Goal: Task Accomplishment & Management: Use online tool/utility

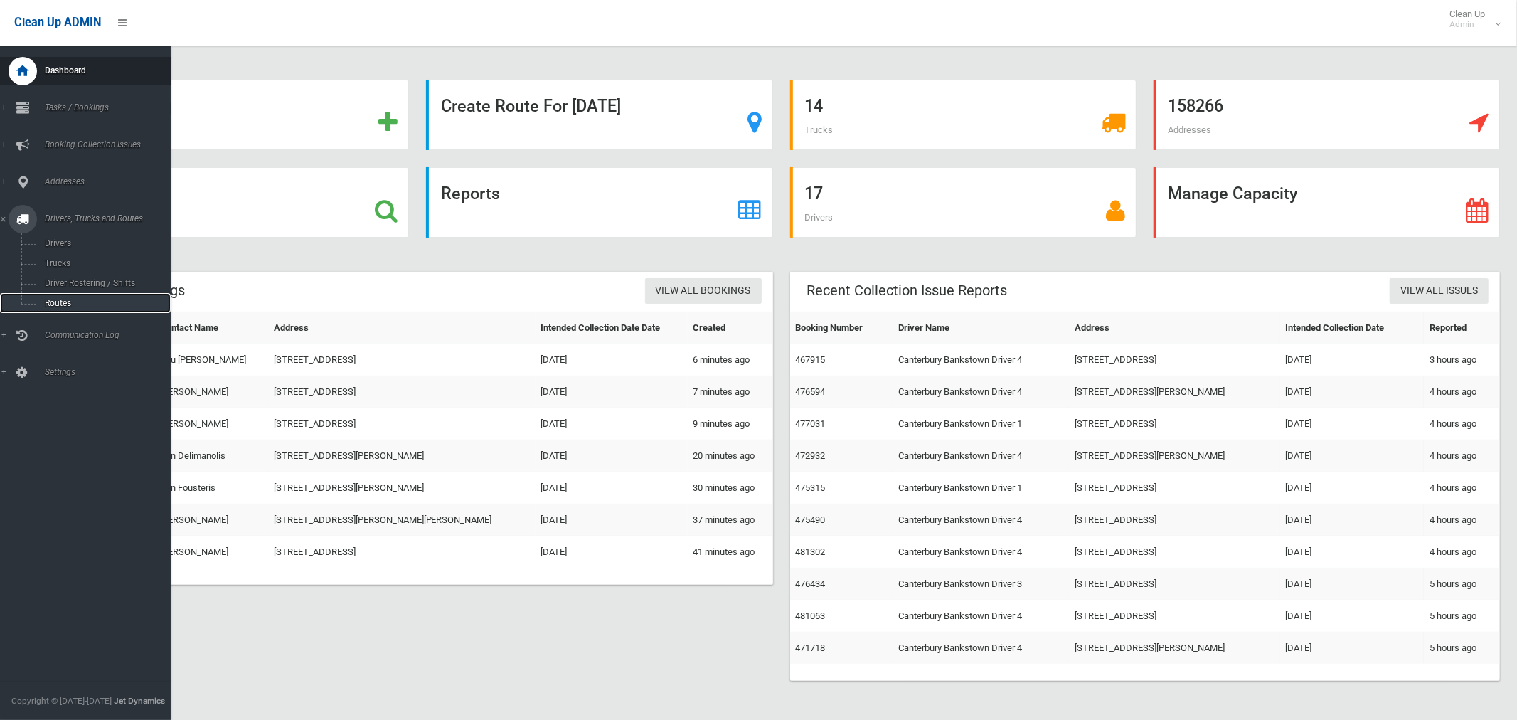
click at [60, 306] on span "Routes" at bounding box center [100, 303] width 118 height 10
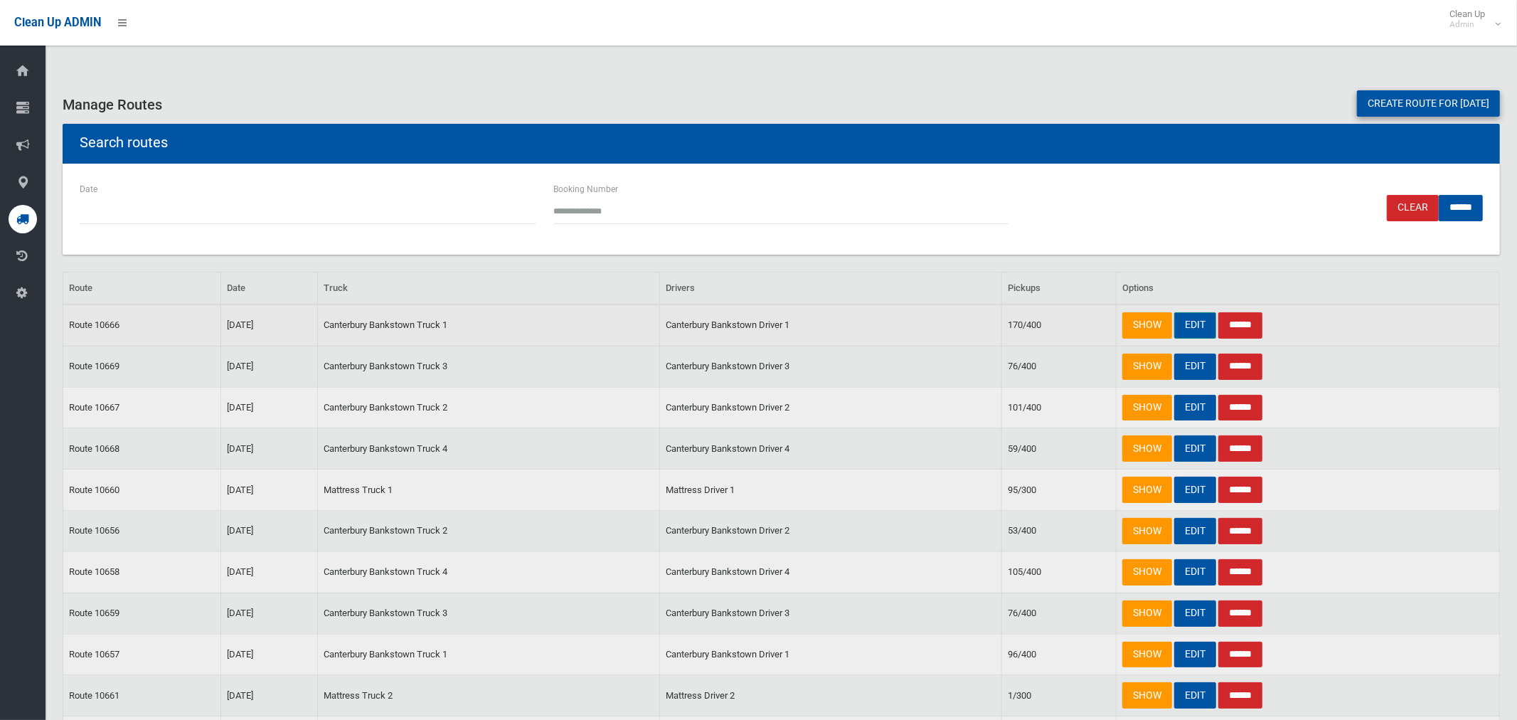
click at [1192, 324] on link "EDIT" at bounding box center [1195, 325] width 42 height 26
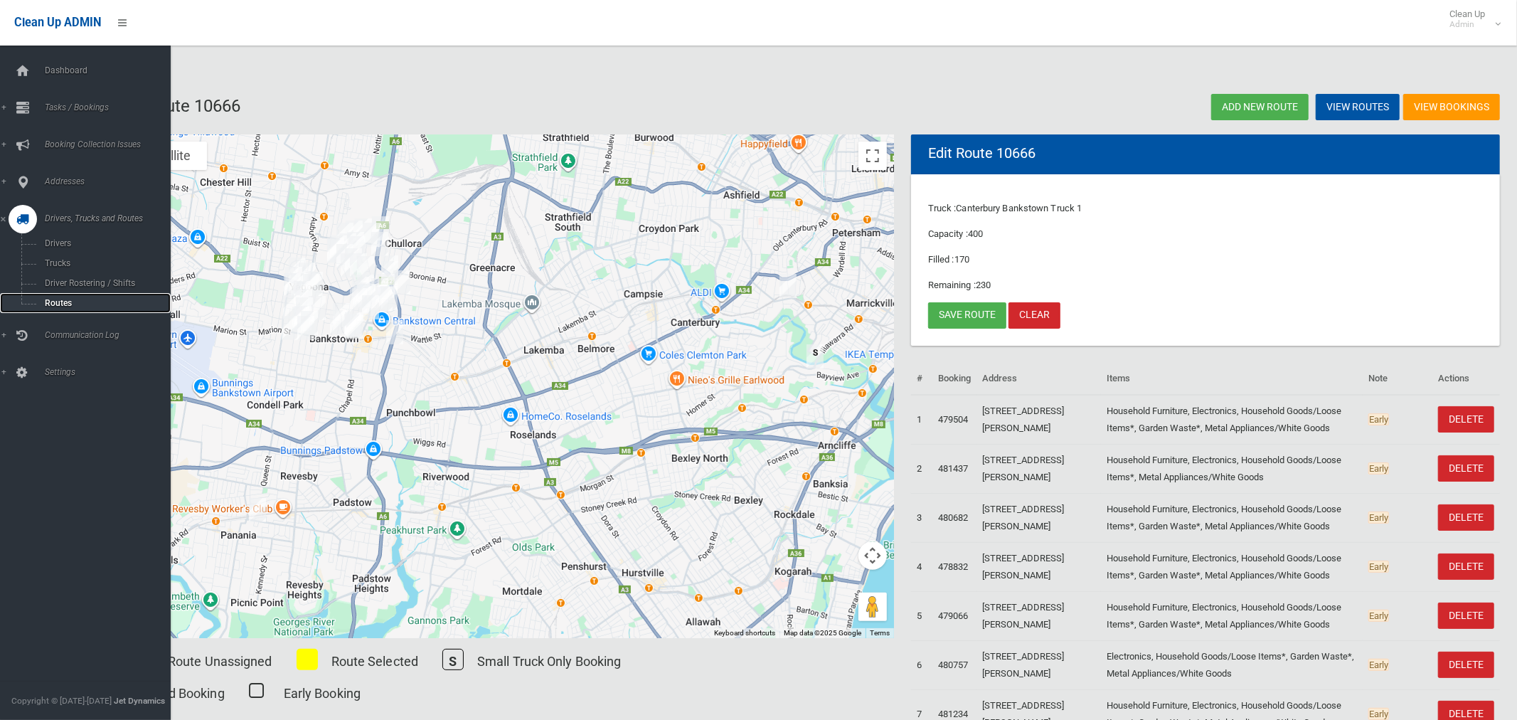
click at [57, 304] on span "Routes" at bounding box center [100, 303] width 118 height 10
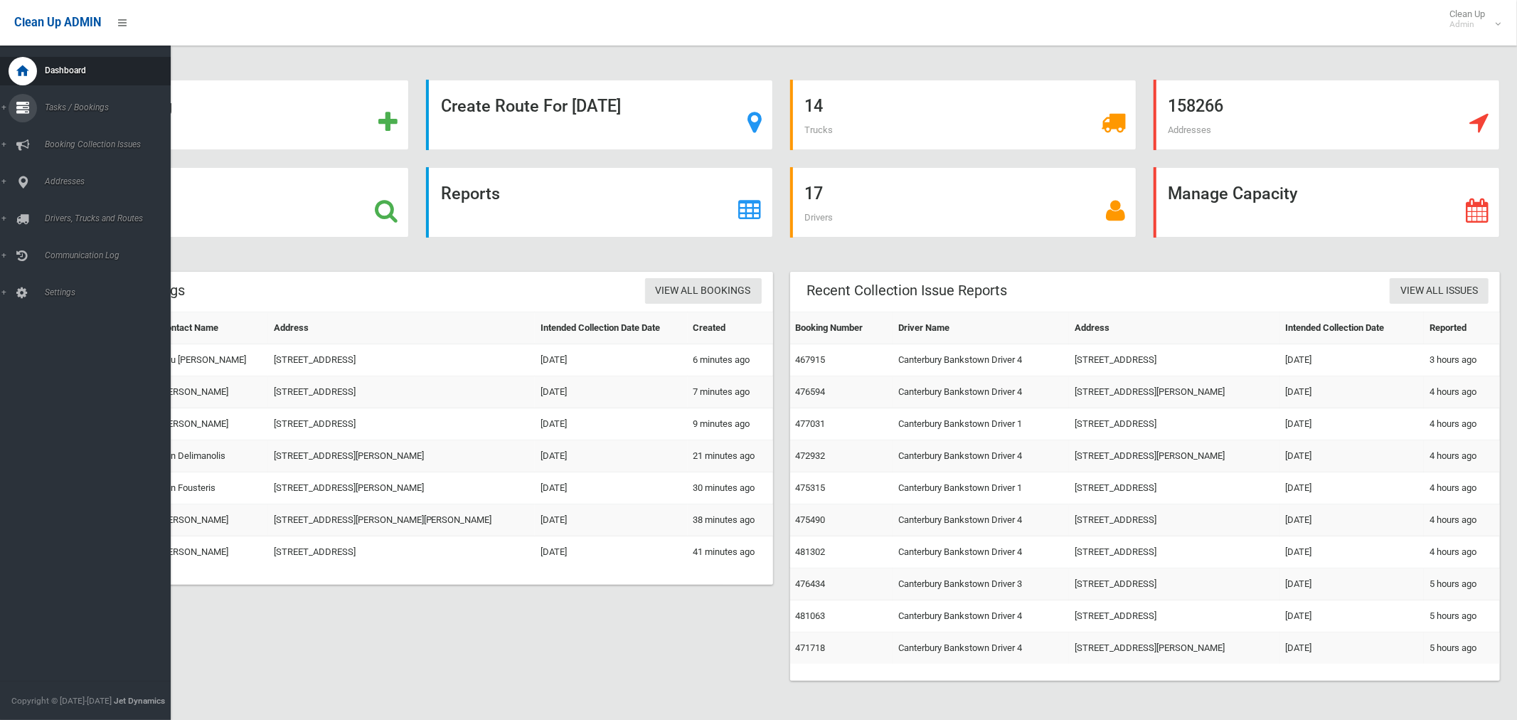
click at [81, 105] on span "Tasks / Bookings" at bounding box center [106, 107] width 130 height 10
click at [61, 210] on span "Search" at bounding box center [100, 212] width 118 height 10
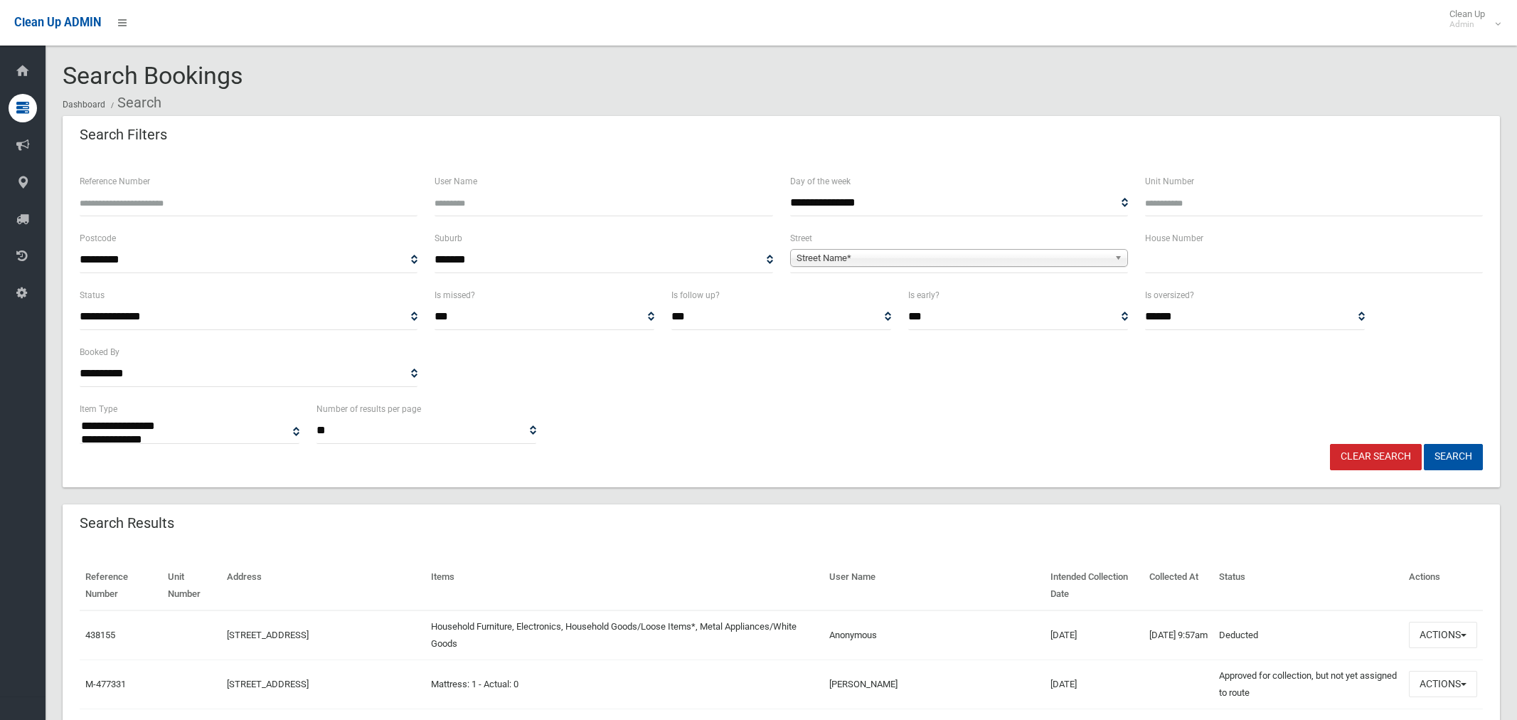
select select
type input "**"
click at [889, 260] on span "Street Name*" at bounding box center [952, 258] width 312 height 17
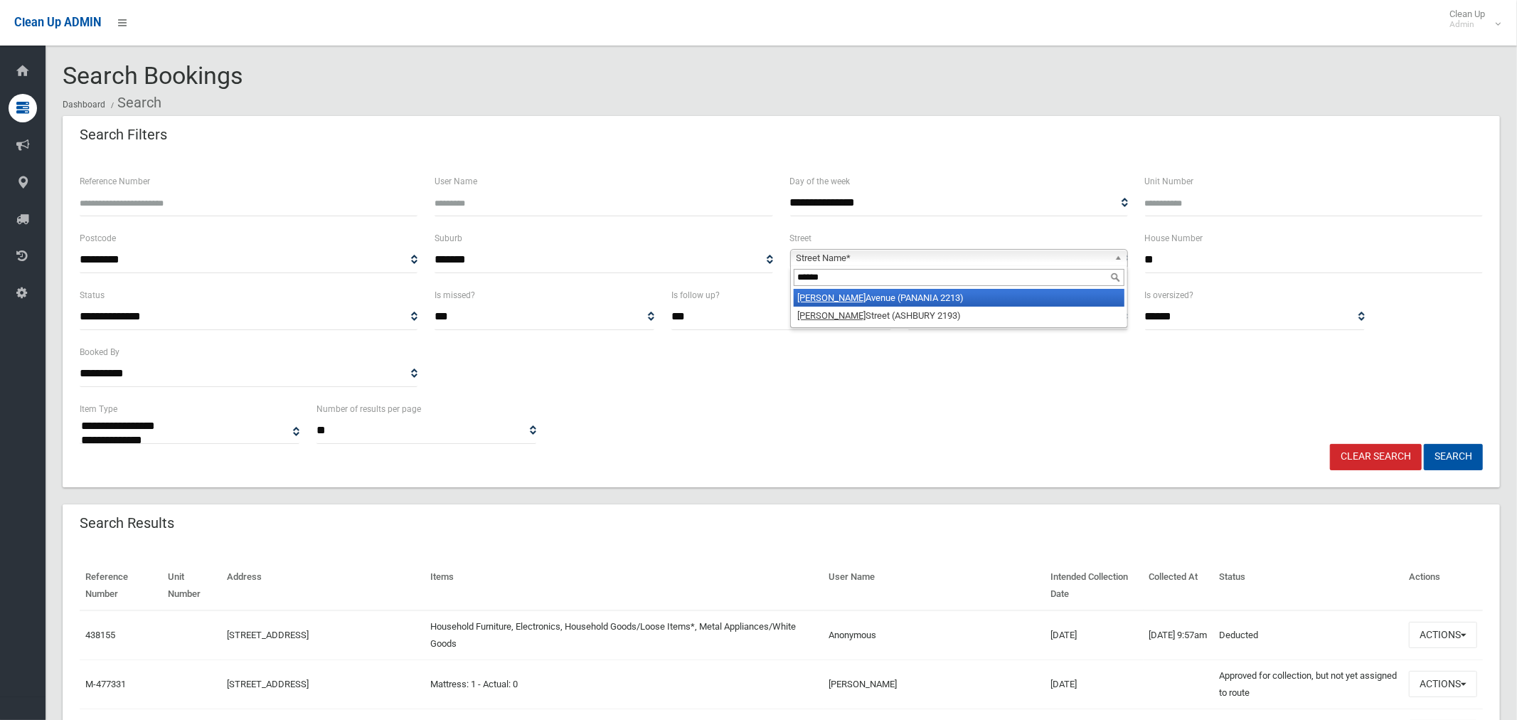
type input "******"
click at [899, 295] on li "Roslyn Avenue (PANANIA 2213)" at bounding box center [958, 298] width 331 height 18
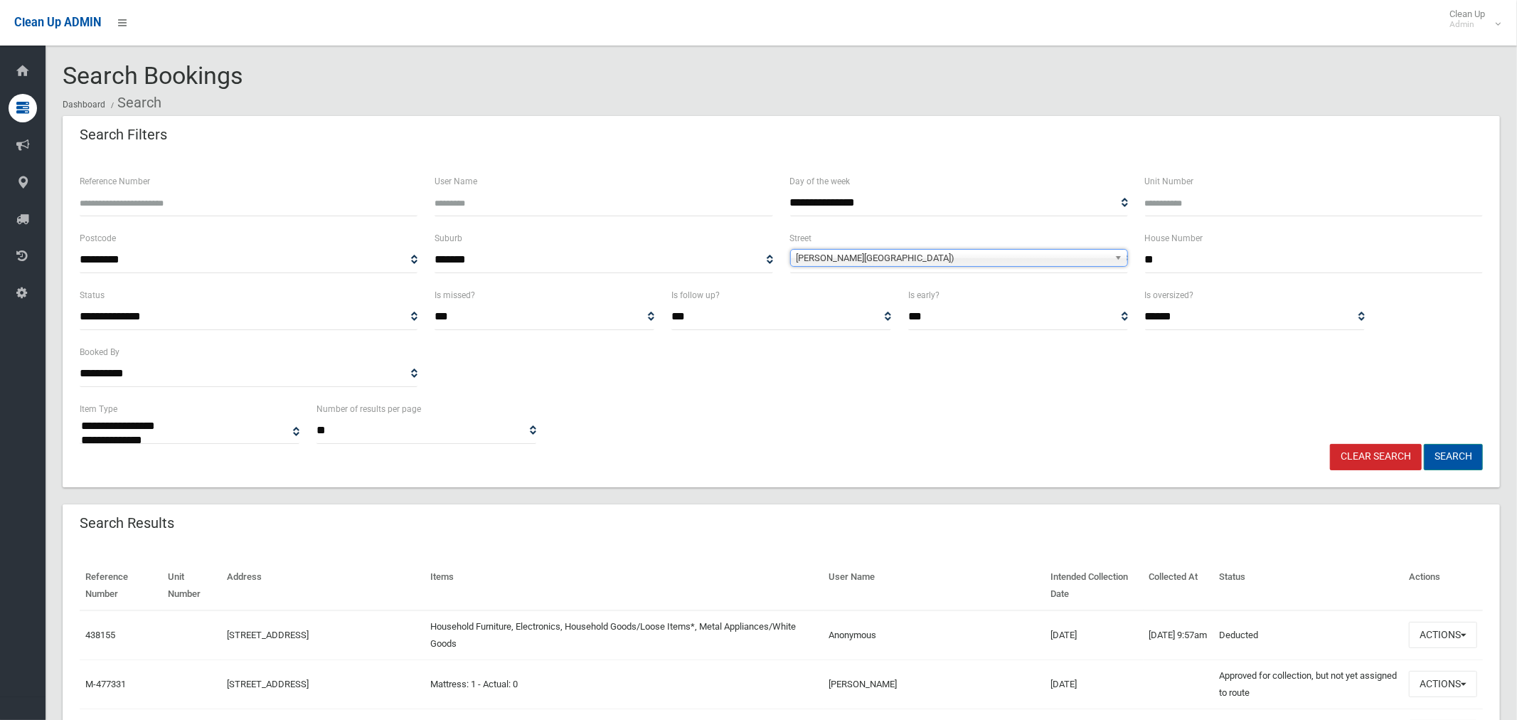
click at [1463, 454] on button "Search" at bounding box center [1452, 457] width 59 height 26
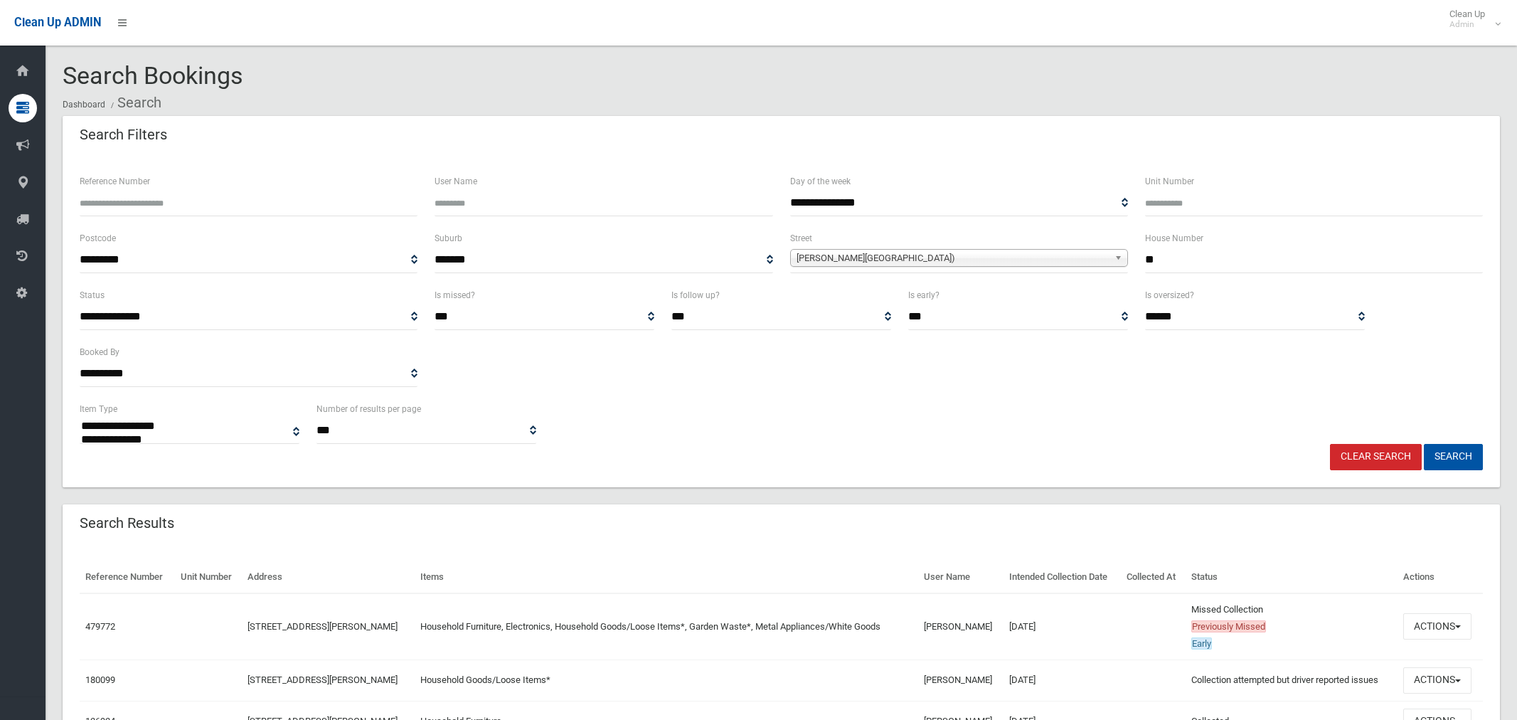
select select
click at [1440, 629] on button "Actions" at bounding box center [1437, 626] width 68 height 26
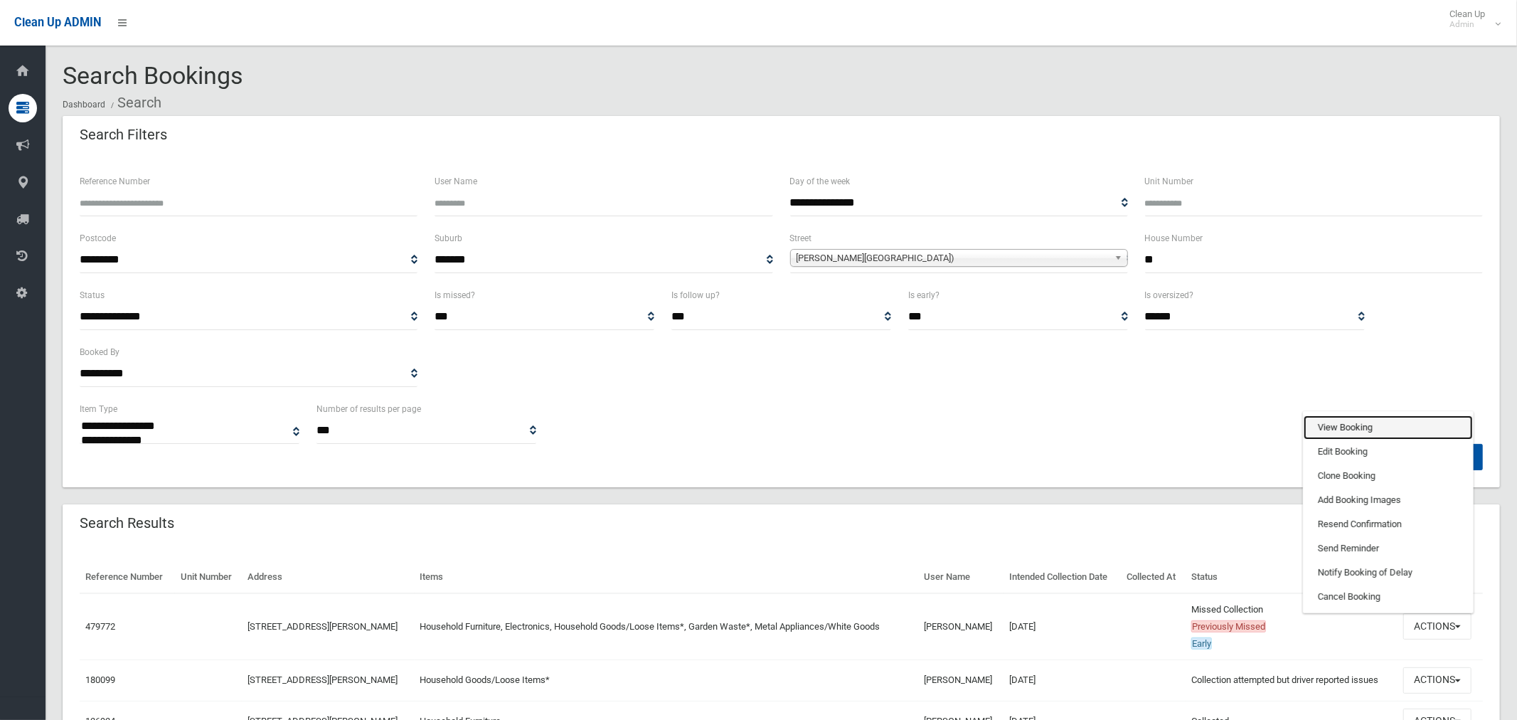
click at [1372, 430] on link "View Booking" at bounding box center [1387, 427] width 169 height 24
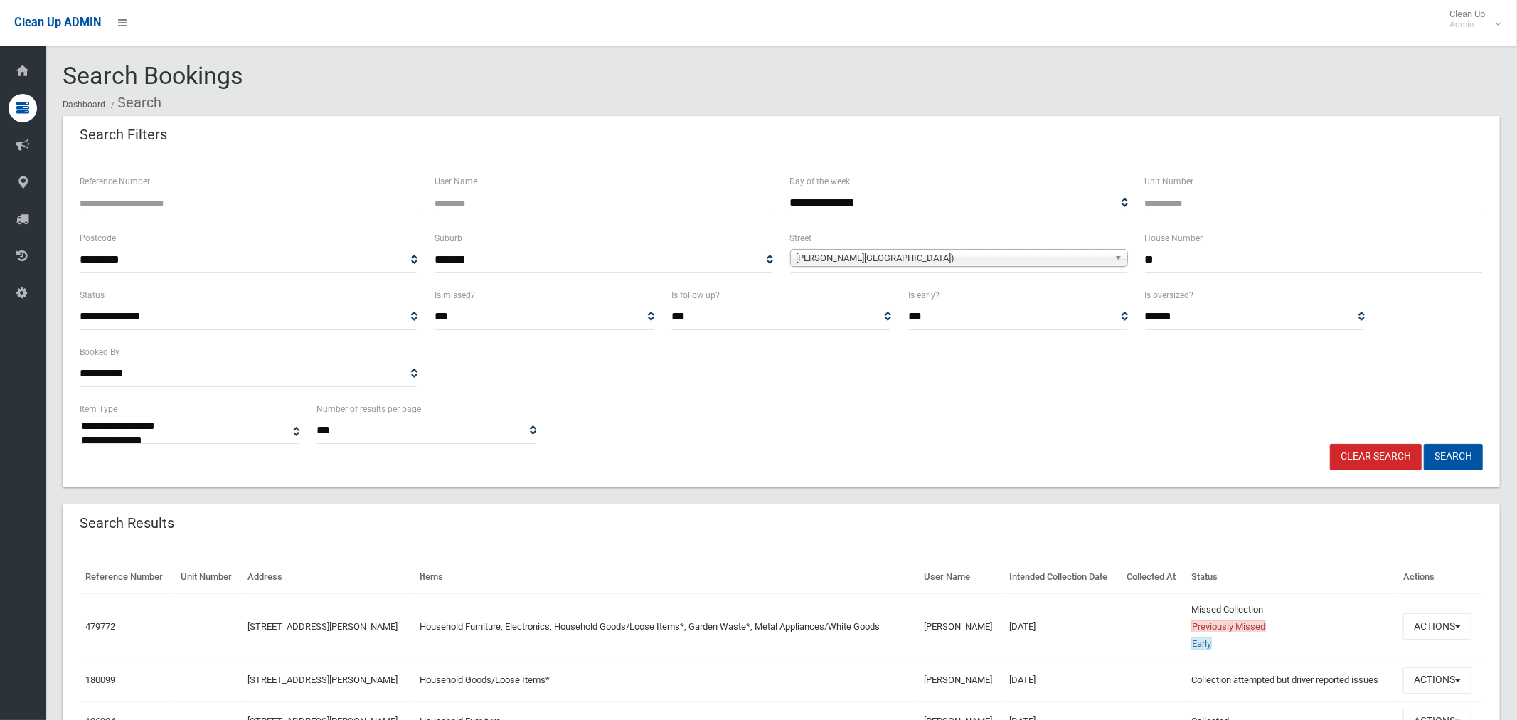
drag, startPoint x: 1161, startPoint y: 254, endPoint x: 1123, endPoint y: 252, distance: 37.7
click at [1131, 254] on div "**********" at bounding box center [781, 258] width 1420 height 57
type input "***"
click at [927, 257] on span "Roslyn Avenue (PANANIA 2213)" at bounding box center [952, 258] width 312 height 17
type input "*******"
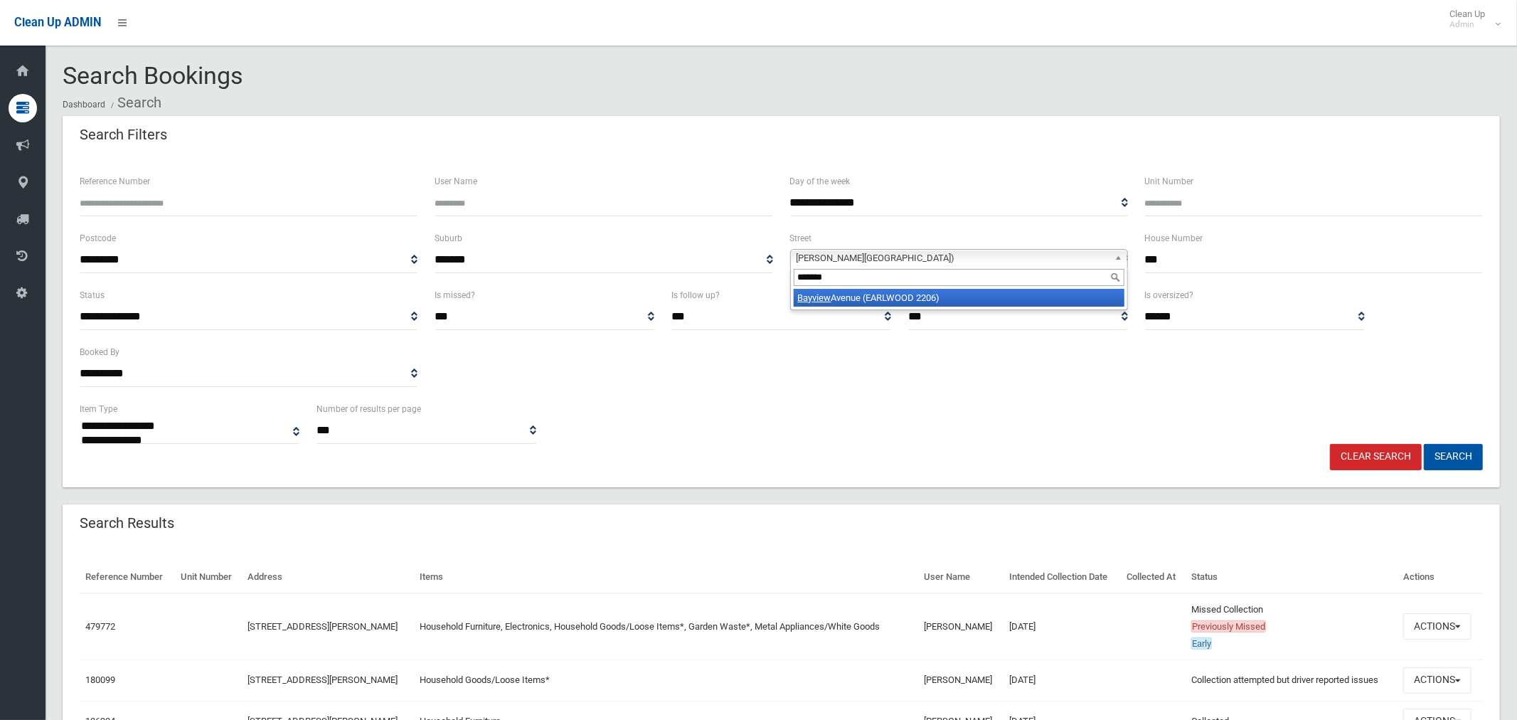
drag, startPoint x: 926, startPoint y: 294, endPoint x: 944, endPoint y: 301, distance: 19.6
click at [926, 295] on li "Bayview Avenue (EARLWOOD 2206)" at bounding box center [958, 298] width 331 height 18
click at [1448, 449] on button "Search" at bounding box center [1452, 457] width 59 height 26
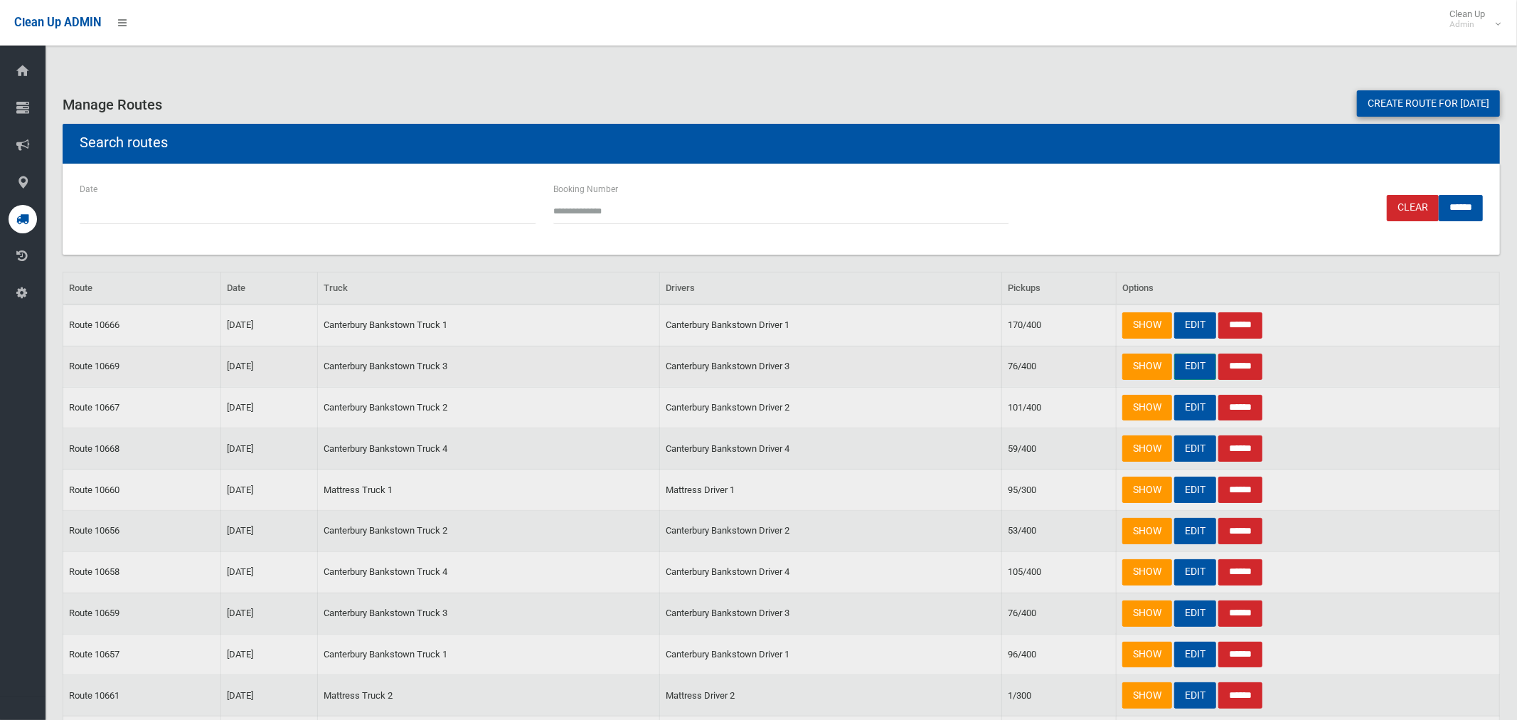
click at [1192, 374] on link "EDIT" at bounding box center [1195, 366] width 42 height 26
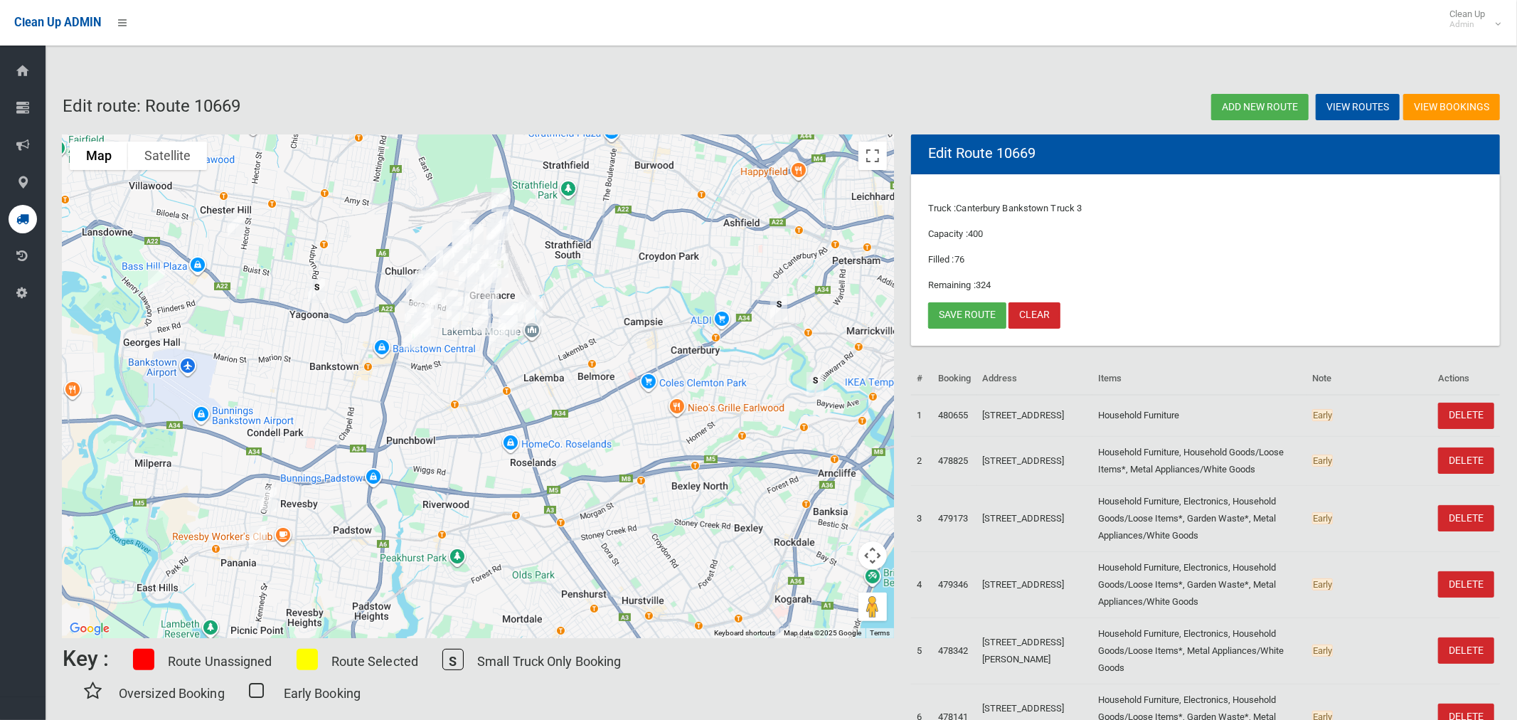
click at [260, 538] on img "15 Roslyn Avenue, PANANIA NSW 2213" at bounding box center [257, 538] width 28 height 36
click at [333, 481] on button "Close" at bounding box center [320, 490] width 34 height 34
click at [814, 385] on img "125 Bayview Avenue, EARLWOOD NSW 2206" at bounding box center [815, 384] width 28 height 36
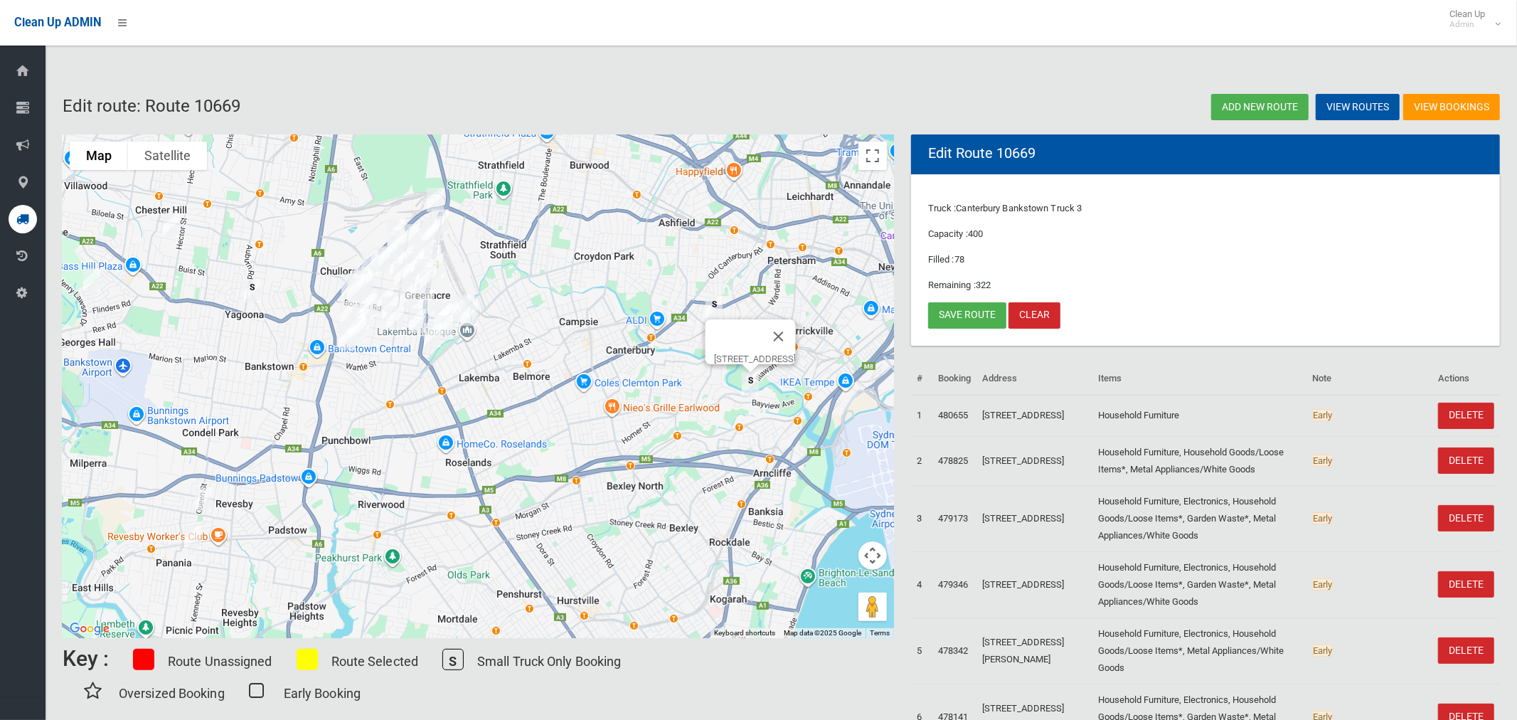
click at [756, 388] on img "125 Bayview Avenue, EARLWOOD NSW 2206" at bounding box center [750, 384] width 28 height 36
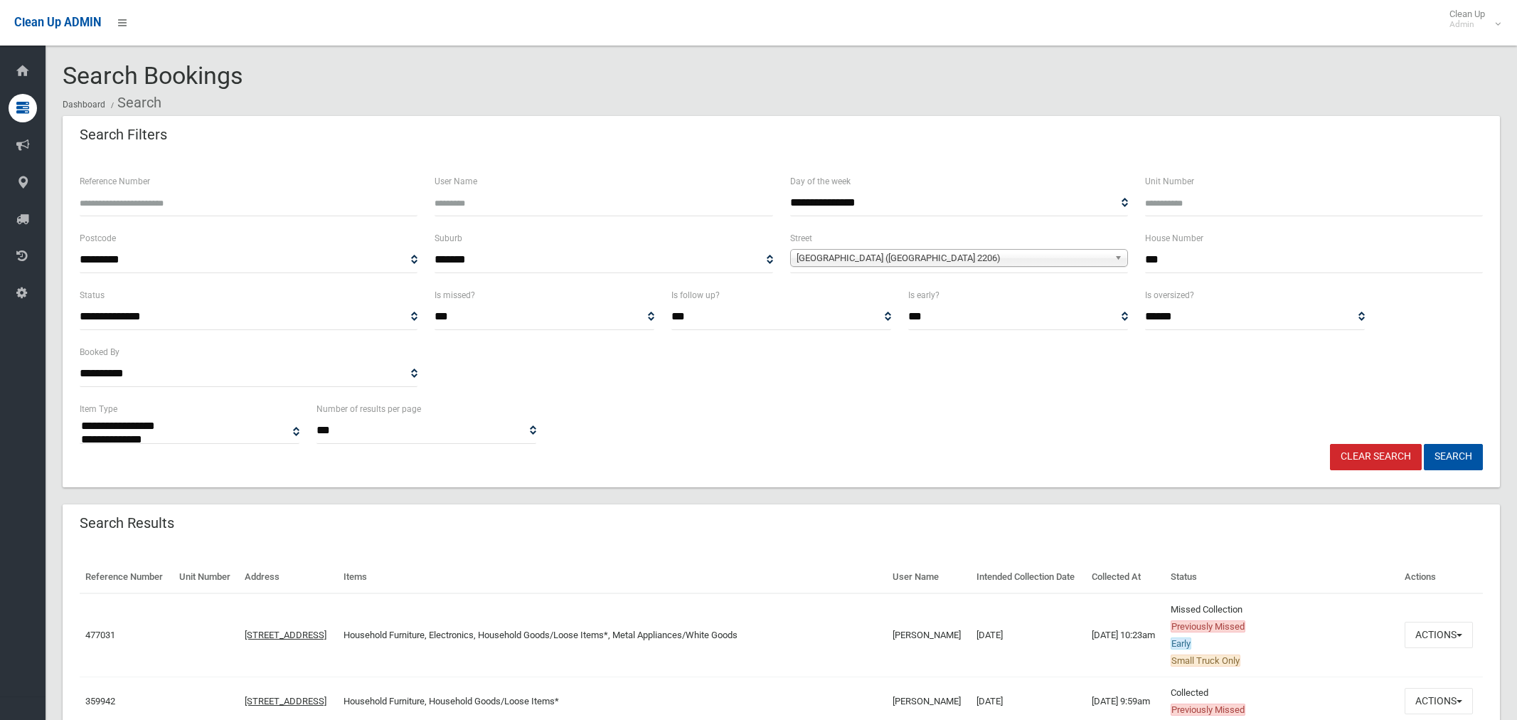
select select
click at [1443, 648] on button "Actions" at bounding box center [1438, 634] width 68 height 26
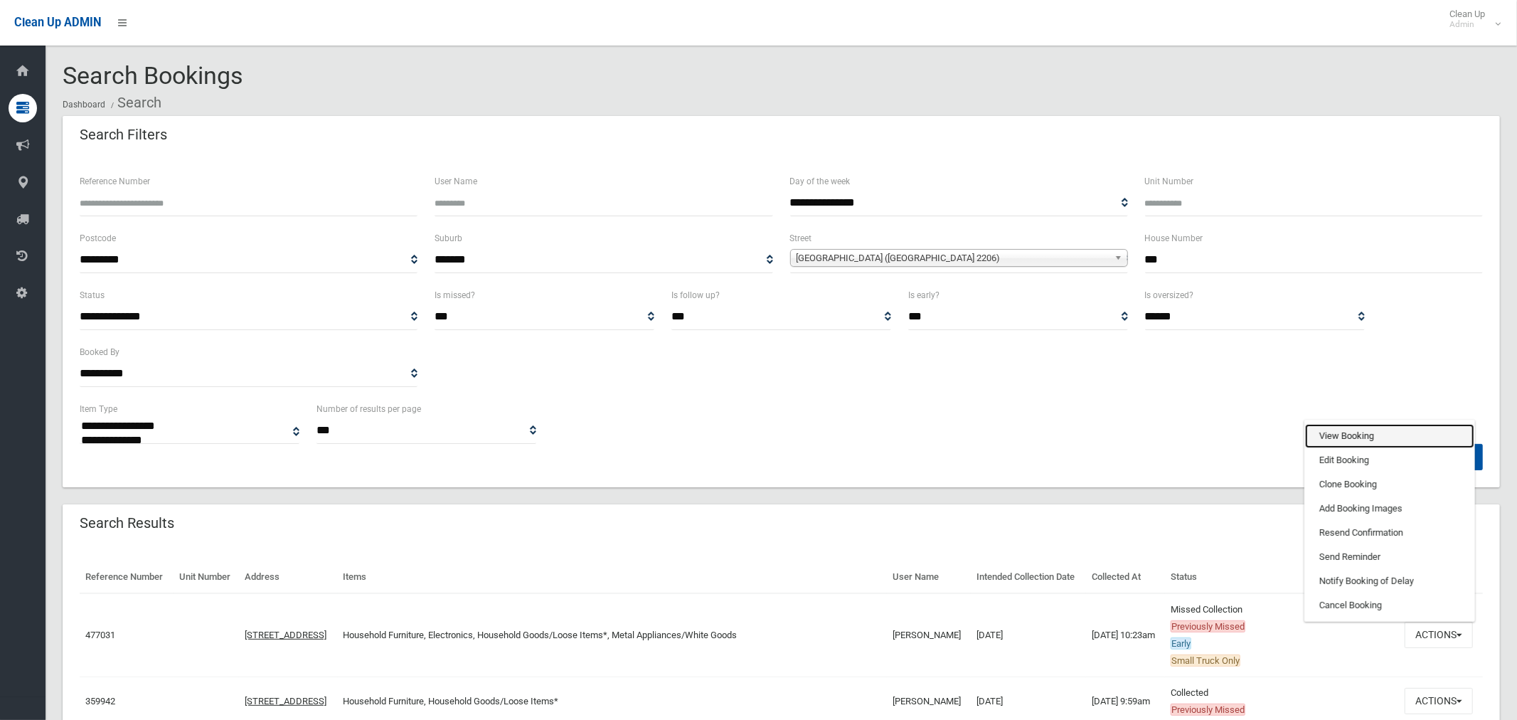
click at [1360, 448] on link "View Booking" at bounding box center [1389, 436] width 169 height 24
